Goal: Transaction & Acquisition: Obtain resource

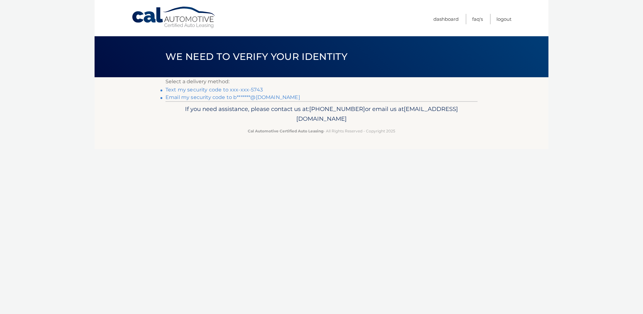
click at [197, 89] on link "Text my security code to xxx-xxx-5743" at bounding box center [213, 90] width 97 height 6
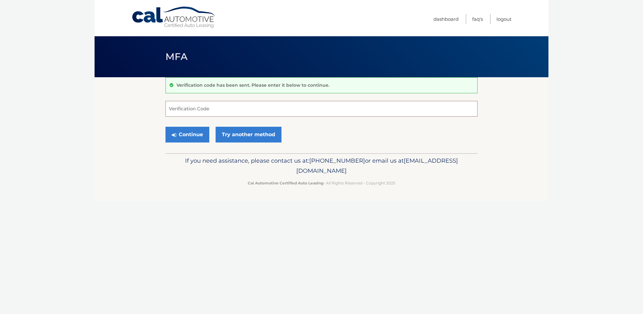
click at [207, 110] on input "Verification Code" at bounding box center [321, 109] width 312 height 16
type input "379725"
click at [196, 134] on button "Continue" at bounding box center [187, 135] width 44 height 16
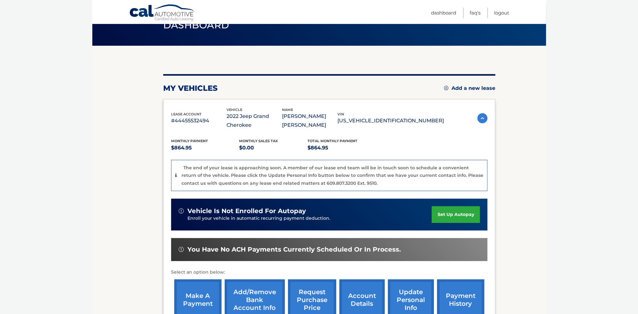
scroll to position [63, 0]
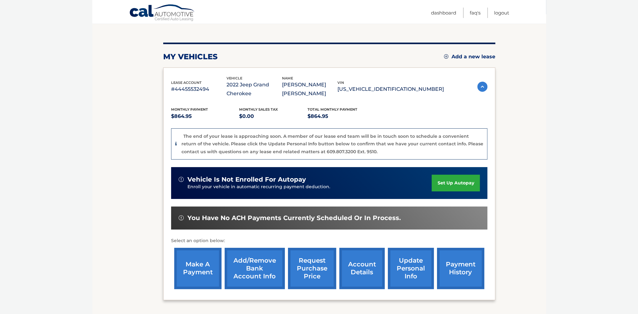
click at [315, 268] on link "request purchase price" at bounding box center [312, 268] width 48 height 41
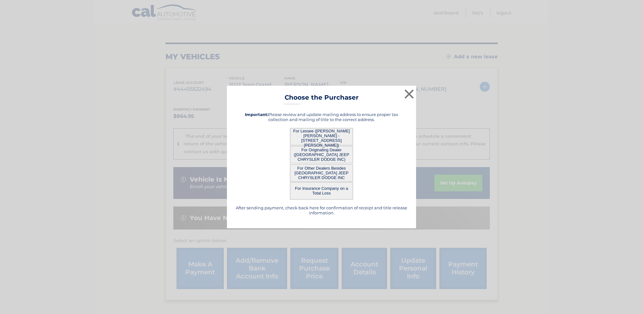
click at [334, 137] on button "For Lessee (BRIAN MARK - 4 Ronald Ct, , Port jefferson, NY 11777)" at bounding box center [321, 136] width 63 height 17
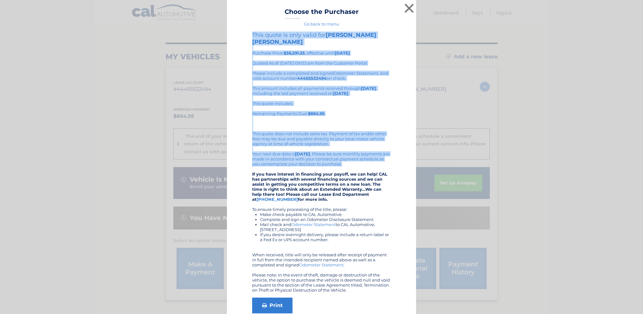
drag, startPoint x: 250, startPoint y: 33, endPoint x: 392, endPoint y: 156, distance: 188.1
click at [392, 156] on div "This quote is only valid for BRIAN MARK Purchase Price: $36,291.25 , effective …" at bounding box center [321, 183] width 173 height 303
copy div "This quote is only valid for BRIAN MARK Purchase Price: $36,291.25 , effective …"
drag, startPoint x: 407, startPoint y: 7, endPoint x: 403, endPoint y: 14, distance: 7.3
click at [407, 7] on button "×" at bounding box center [409, 8] width 13 height 13
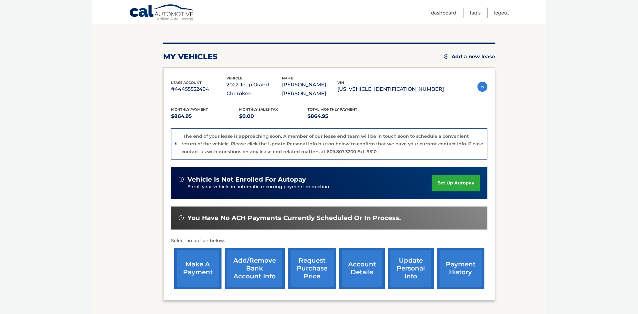
click at [365, 269] on link "account details" at bounding box center [361, 268] width 45 height 41
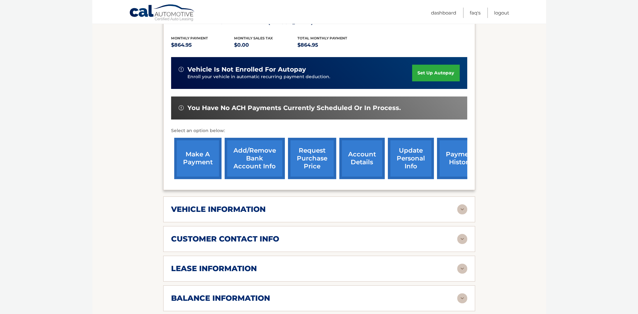
scroll to position [158, 0]
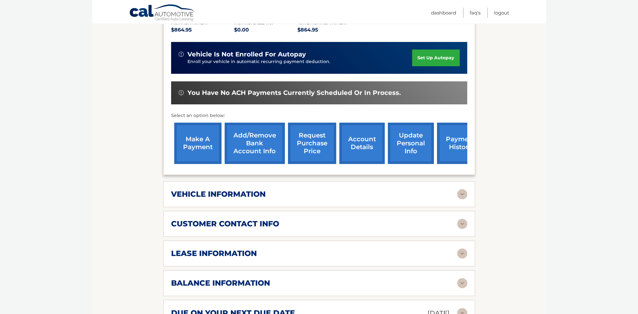
click at [459, 193] on img at bounding box center [462, 194] width 10 height 10
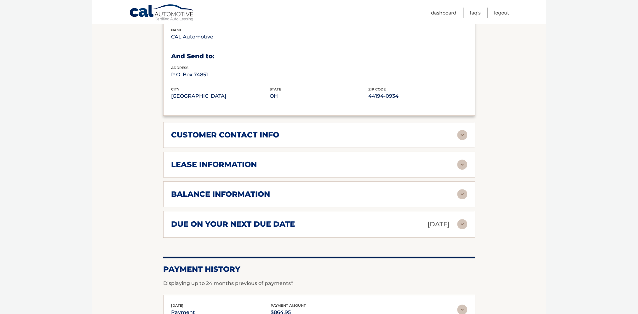
scroll to position [410, 0]
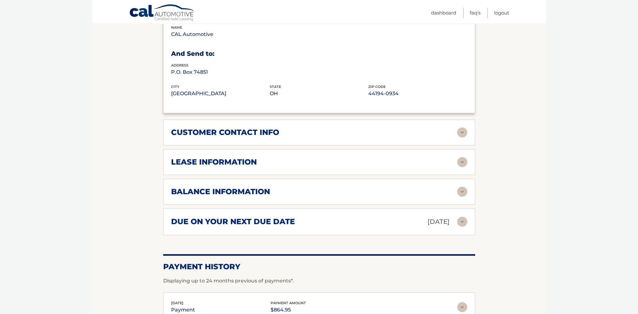
click at [461, 160] on img at bounding box center [462, 162] width 10 height 10
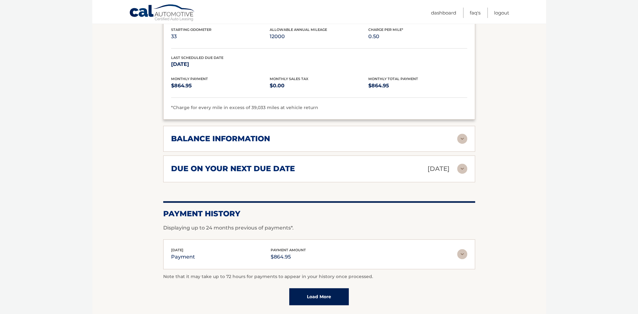
scroll to position [629, 0]
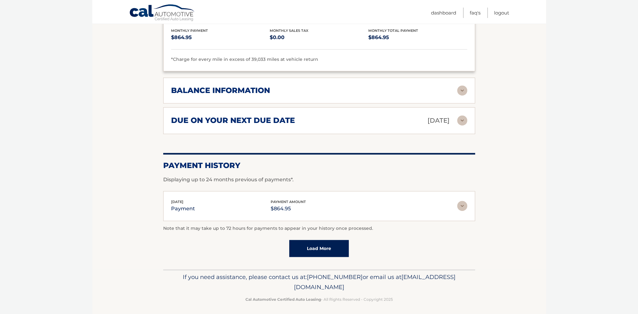
click at [313, 244] on link "Load More" at bounding box center [319, 248] width 60 height 17
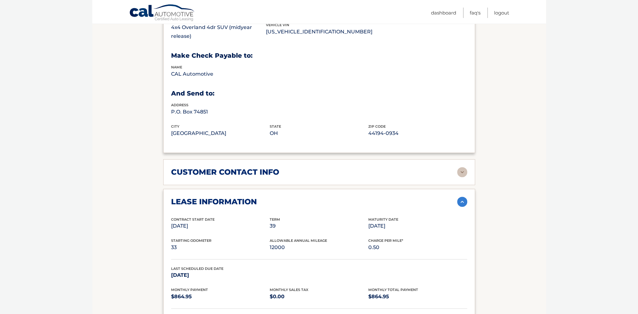
scroll to position [291, 0]
